Goal: Task Accomplishment & Management: Manage account settings

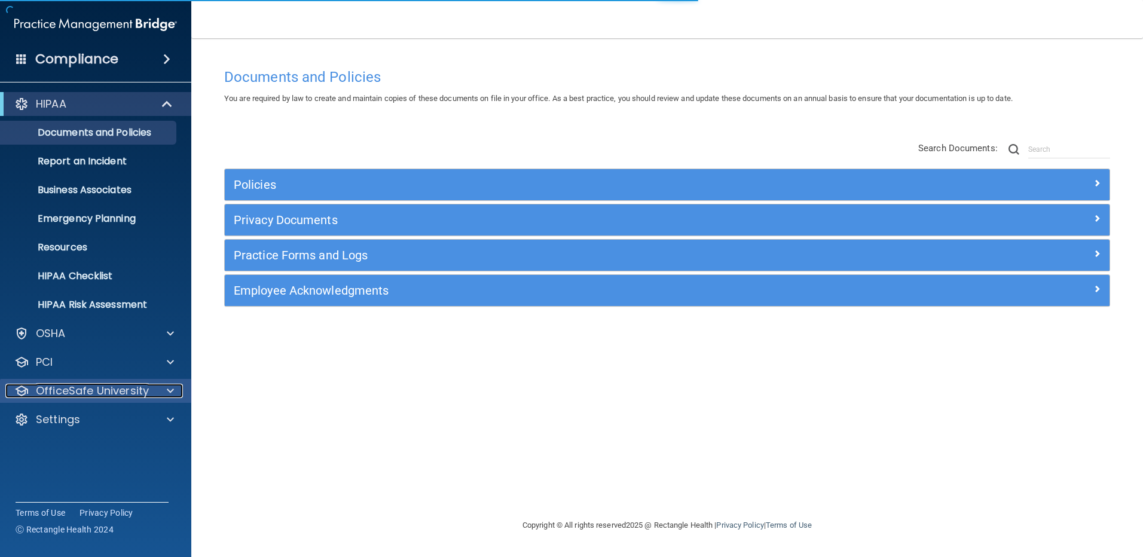
click at [127, 390] on p "OfficeSafe University" at bounding box center [92, 391] width 113 height 14
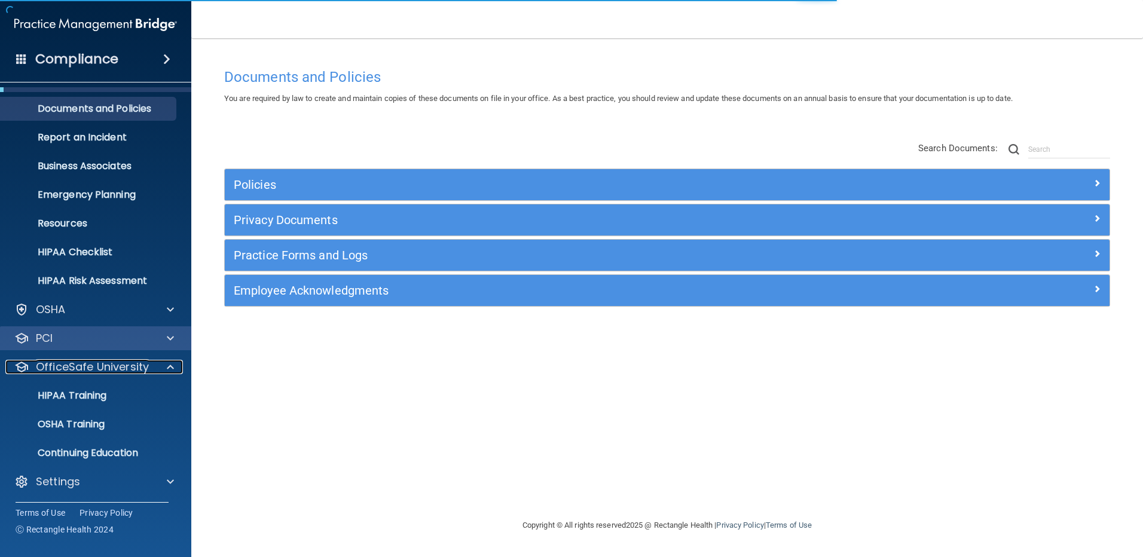
scroll to position [25, 0]
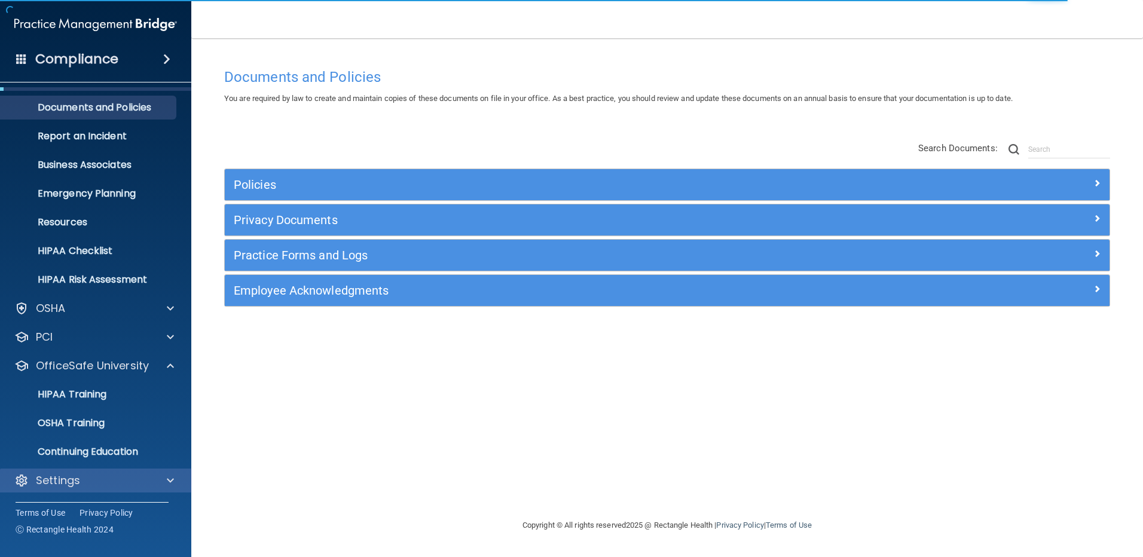
drag, startPoint x: 80, startPoint y: 493, endPoint x: 81, endPoint y: 483, distance: 10.2
click at [80, 492] on div "HIPAA Documents and Policies Report an Incident Business Associates Emergency P…" at bounding box center [96, 282] width 192 height 440
click at [82, 476] on div "Settings" at bounding box center [79, 480] width 148 height 14
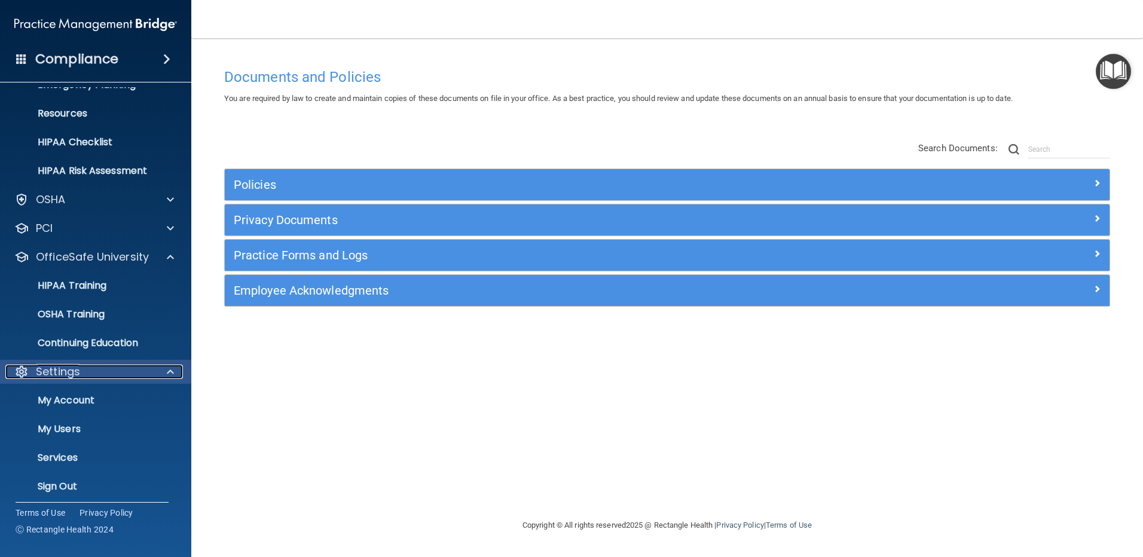
scroll to position [139, 0]
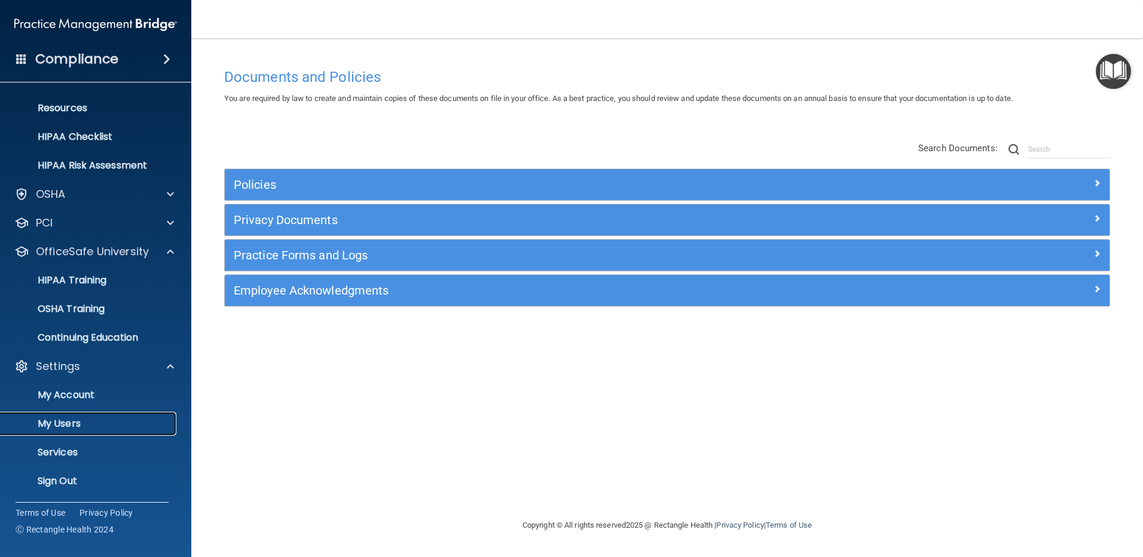
click at [74, 422] on p "My Users" at bounding box center [89, 424] width 163 height 12
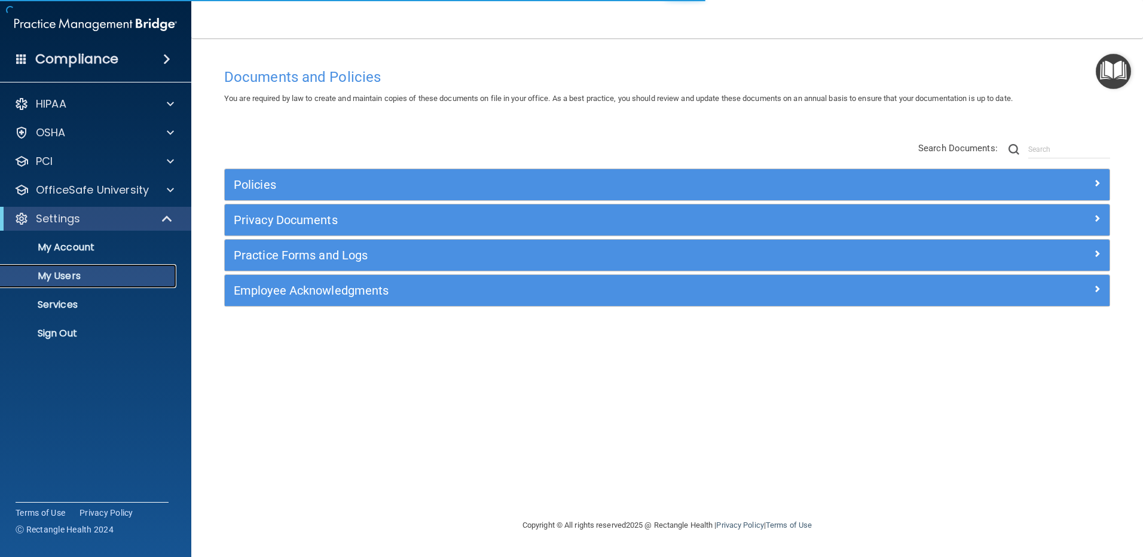
select select "20"
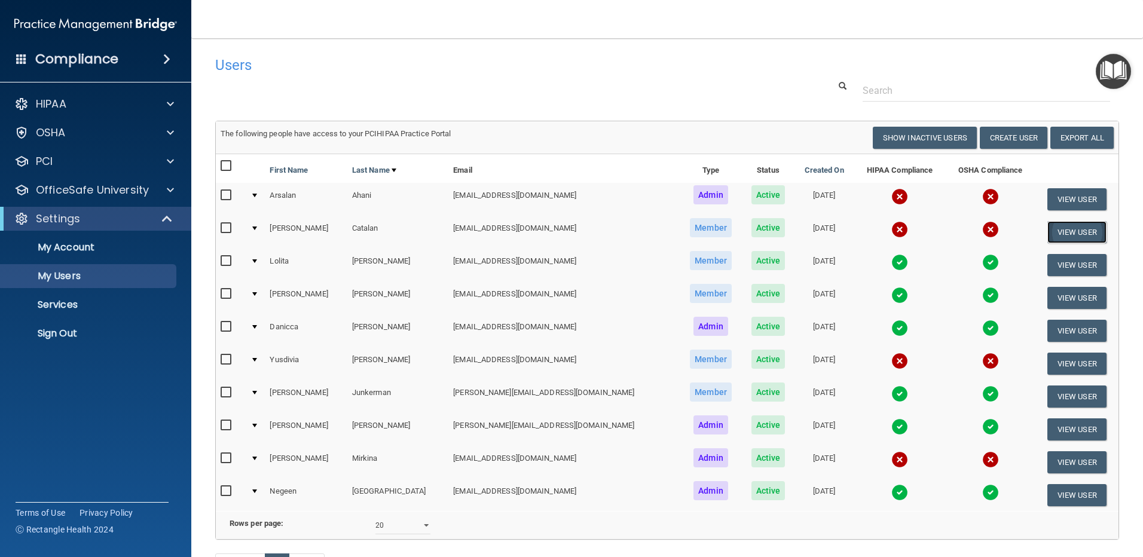
click at [1062, 235] on button "View User" at bounding box center [1076, 232] width 59 height 22
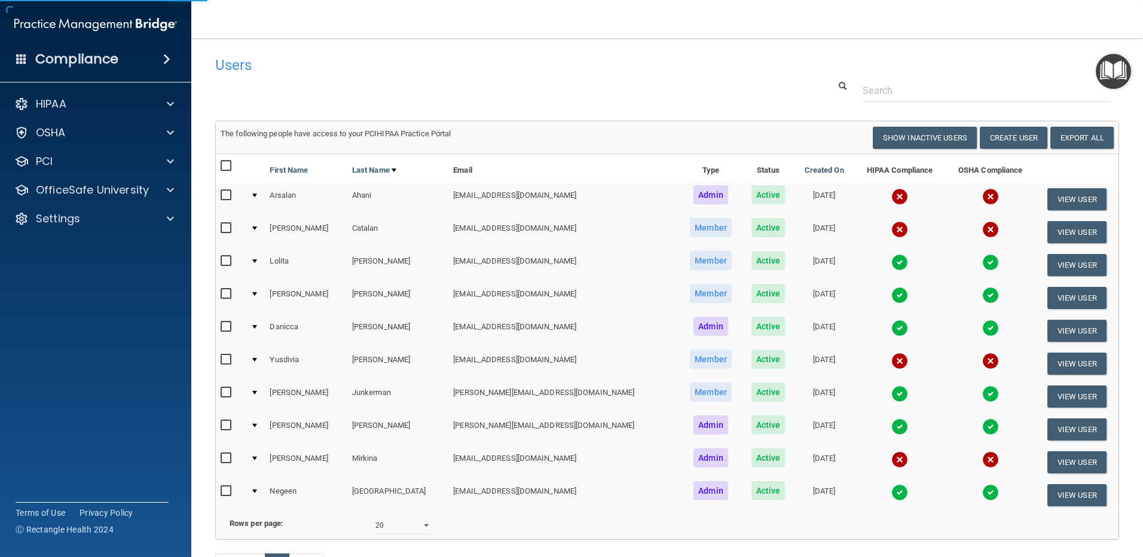
click at [257, 230] on div at bounding box center [254, 228] width 5 height 4
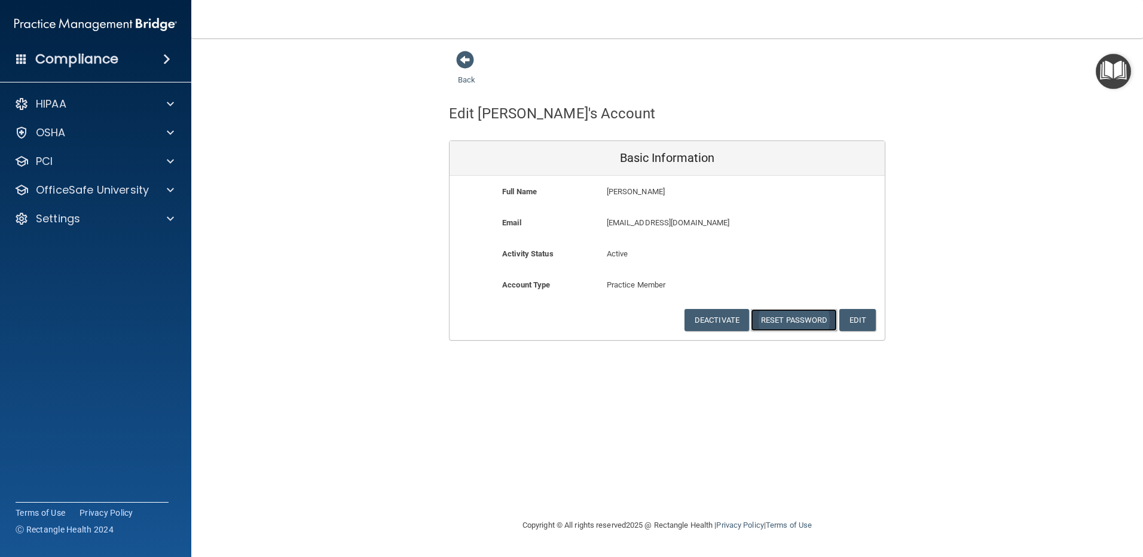
click at [802, 325] on button "Reset Password" at bounding box center [794, 320] width 86 height 22
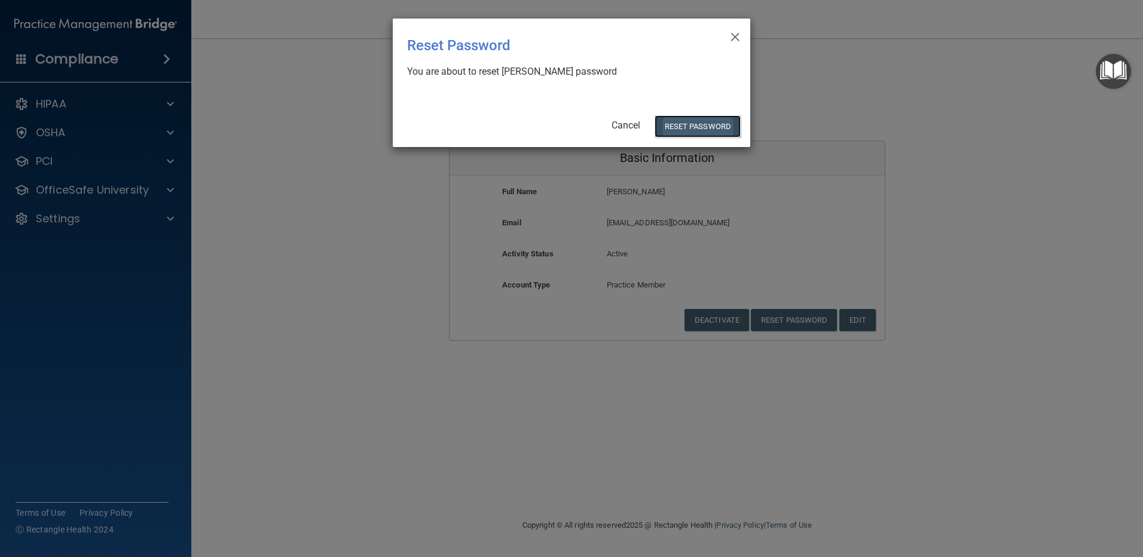
click at [723, 123] on button "Reset Password" at bounding box center [697, 126] width 86 height 22
click at [705, 125] on button "Reset Password" at bounding box center [697, 126] width 86 height 22
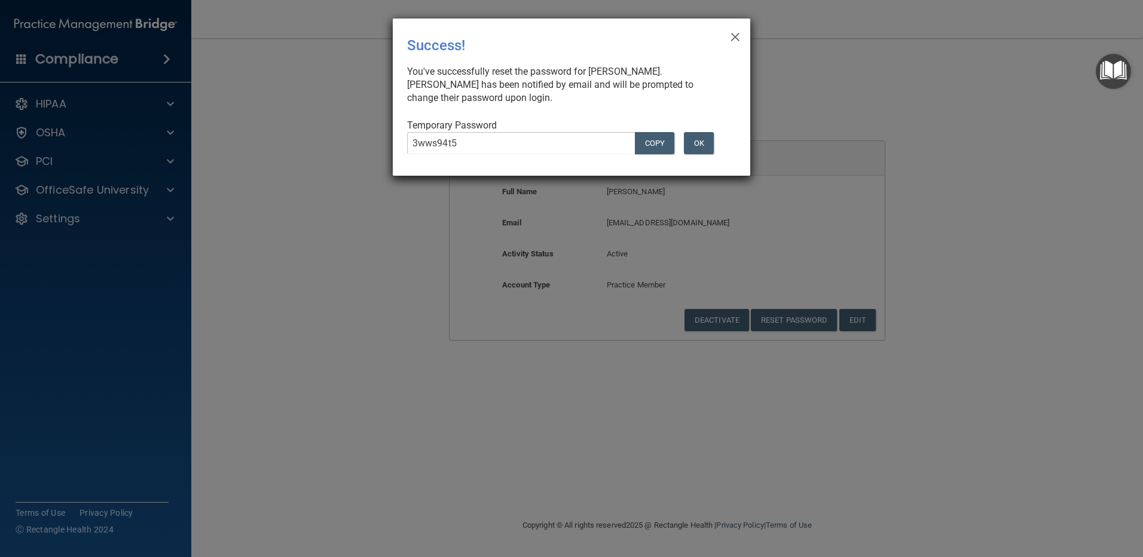
click at [488, 145] on div "3wws94t5 COPY" at bounding box center [538, 148] width 281 height 32
drag, startPoint x: 561, startPoint y: 32, endPoint x: 717, endPoint y: 125, distance: 182.2
click at [717, 125] on div "× Close Success! You've successfully reset the password for [PERSON_NAME]. [PER…" at bounding box center [571, 97] width 357 height 157
click at [649, 139] on button "COPY" at bounding box center [654, 143] width 39 height 22
drag, startPoint x: 699, startPoint y: 142, endPoint x: 669, endPoint y: 108, distance: 44.9
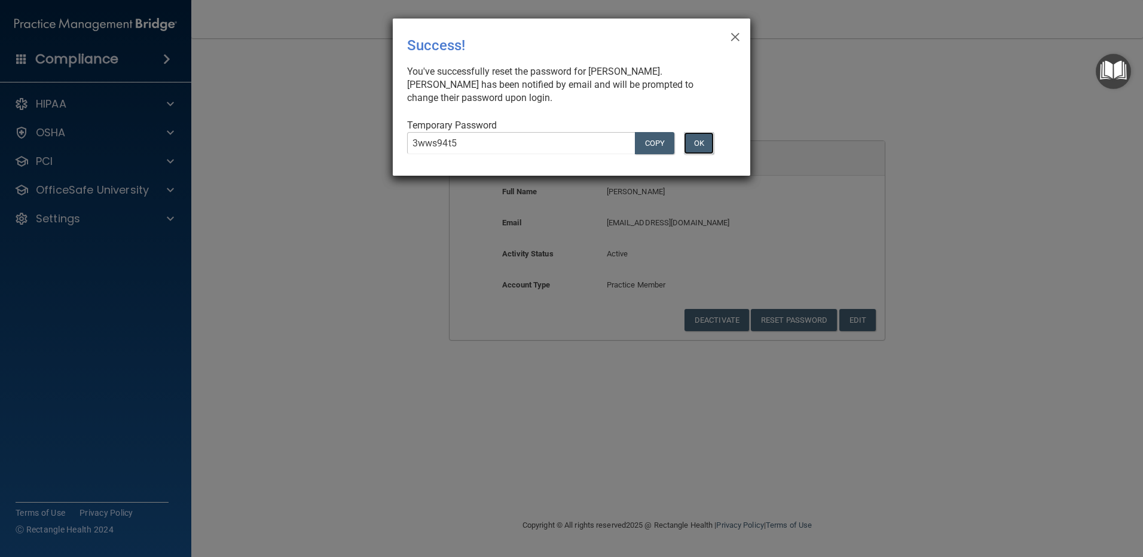
click at [669, 108] on div "× Close Success! You've successfully reset the password for [PERSON_NAME]. [PER…" at bounding box center [571, 97] width 357 height 157
click at [698, 136] on button "OK" at bounding box center [699, 143] width 30 height 22
click at [737, 36] on span "×" at bounding box center [735, 35] width 11 height 24
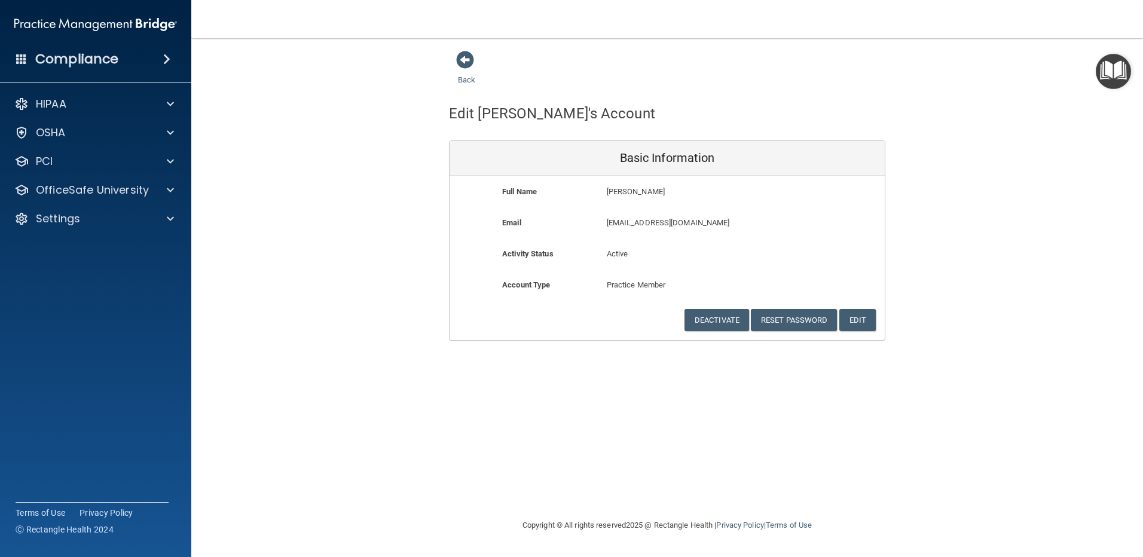
click at [730, 208] on div "Full Name [PERSON_NAME] [PERSON_NAME]" at bounding box center [666, 200] width 435 height 31
click at [761, 377] on div "Back Edit [PERSON_NAME]'s Account Basic Information Full Name [PERSON_NAME] [PE…" at bounding box center [667, 278] width 904 height 456
click at [807, 388] on div "Back Edit [PERSON_NAME]'s Account Basic Information Full Name [PERSON_NAME] [PE…" at bounding box center [667, 278] width 904 height 456
click at [791, 319] on button "Reset Password" at bounding box center [794, 320] width 86 height 22
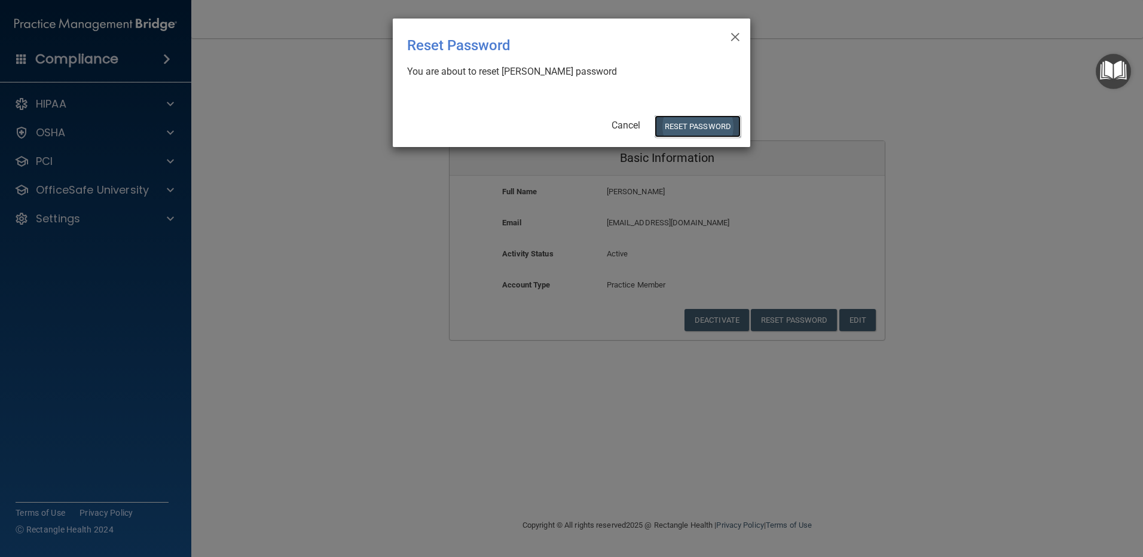
click at [714, 126] on button "Reset Password" at bounding box center [697, 126] width 86 height 22
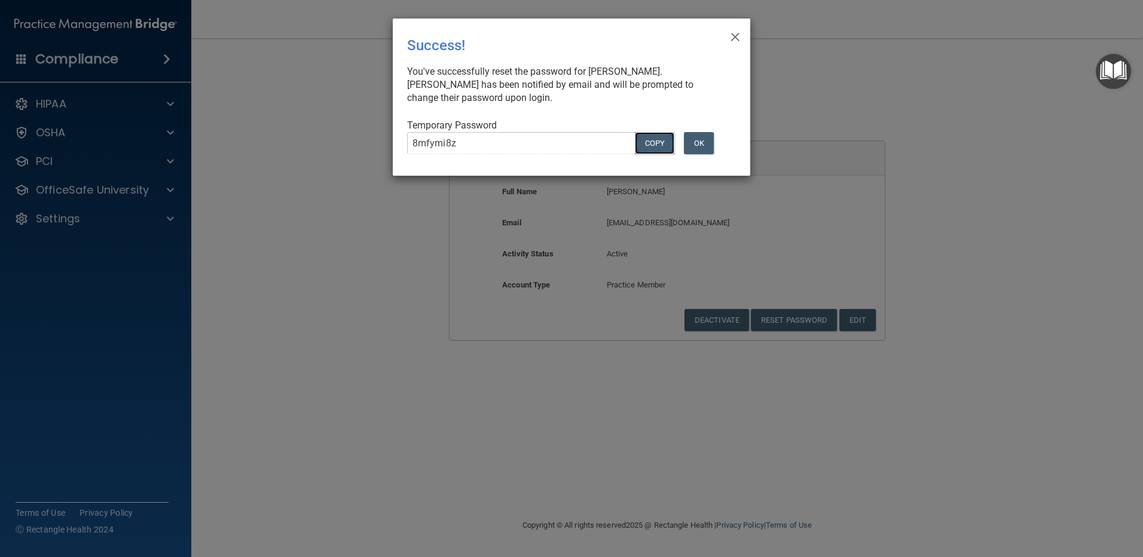
click at [651, 145] on button "COPY" at bounding box center [654, 143] width 39 height 22
click at [698, 148] on button "OK" at bounding box center [699, 143] width 30 height 22
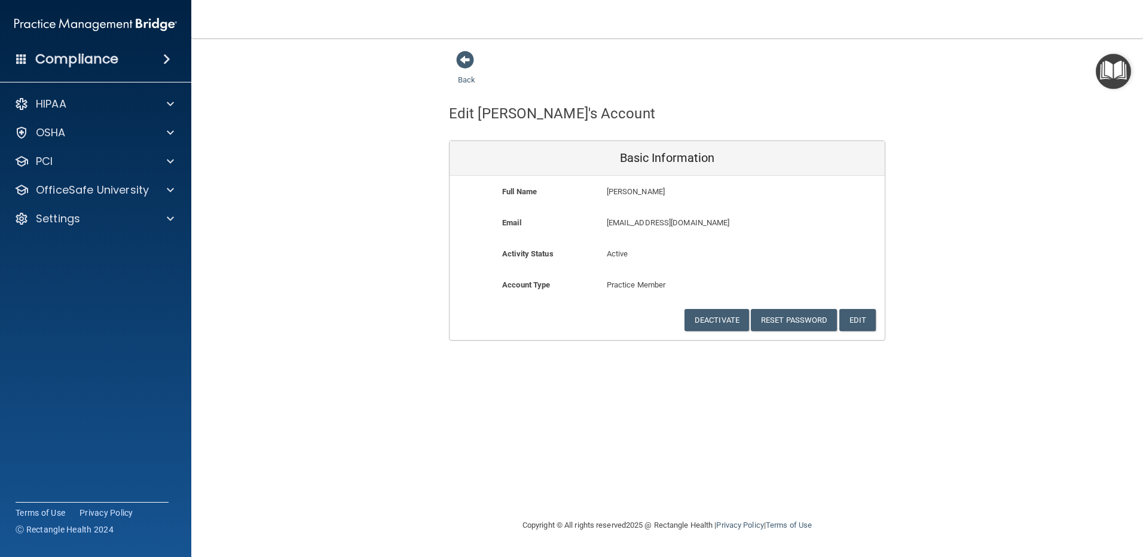
click at [896, 122] on div "Back Edit [PERSON_NAME]'s Account Basic Information Full Name [PERSON_NAME] [PE…" at bounding box center [667, 195] width 904 height 290
